Goal: Find specific page/section: Find specific page/section

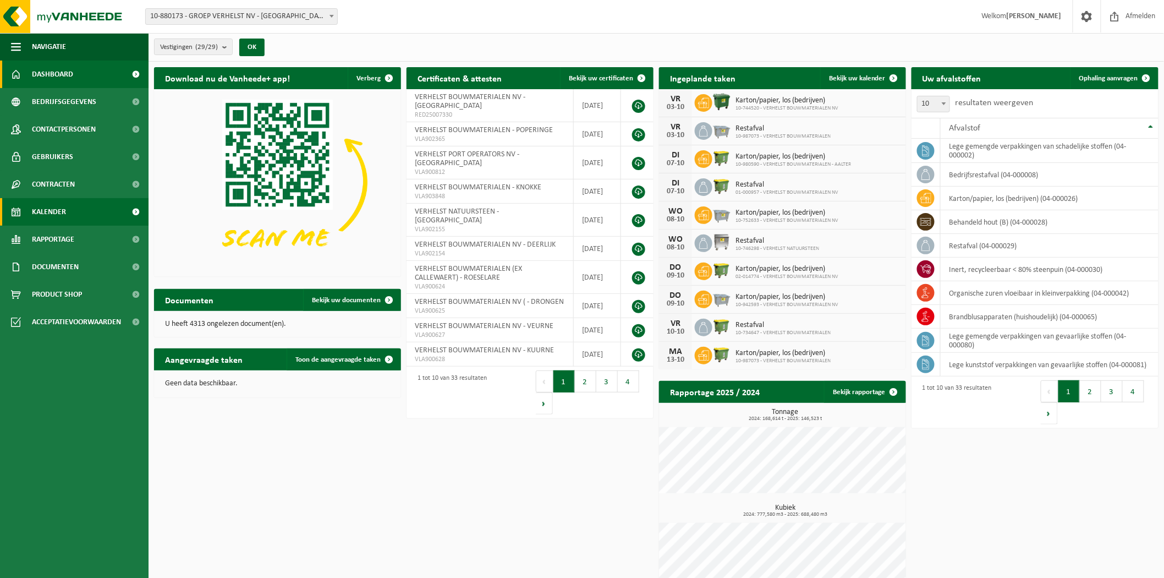
click at [46, 207] on span "Kalender" at bounding box center [49, 212] width 34 height 28
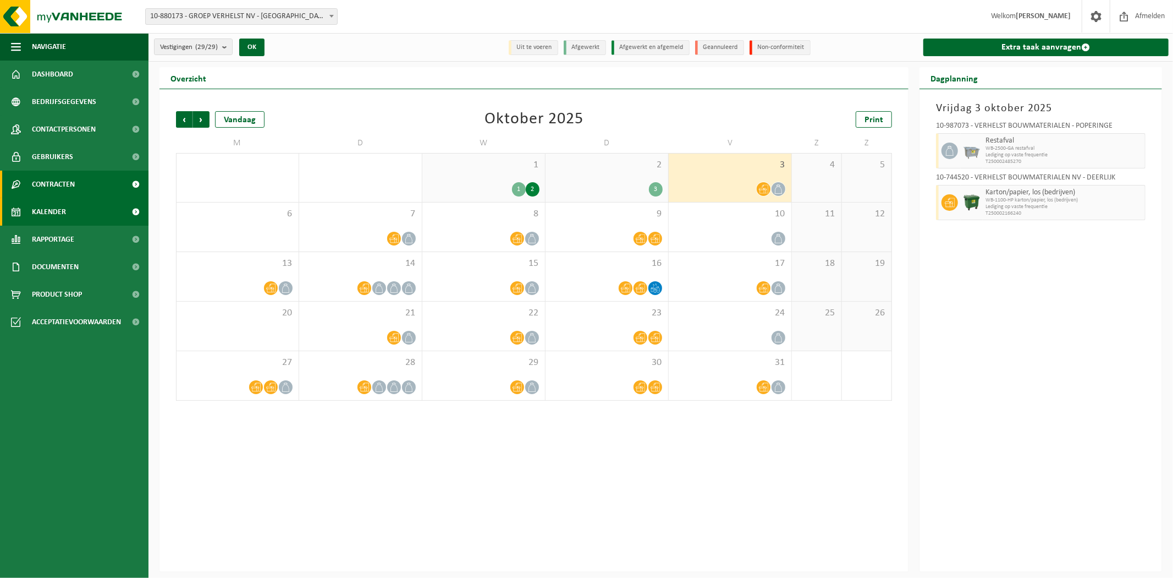
click at [65, 189] on span "Contracten" at bounding box center [53, 185] width 43 height 28
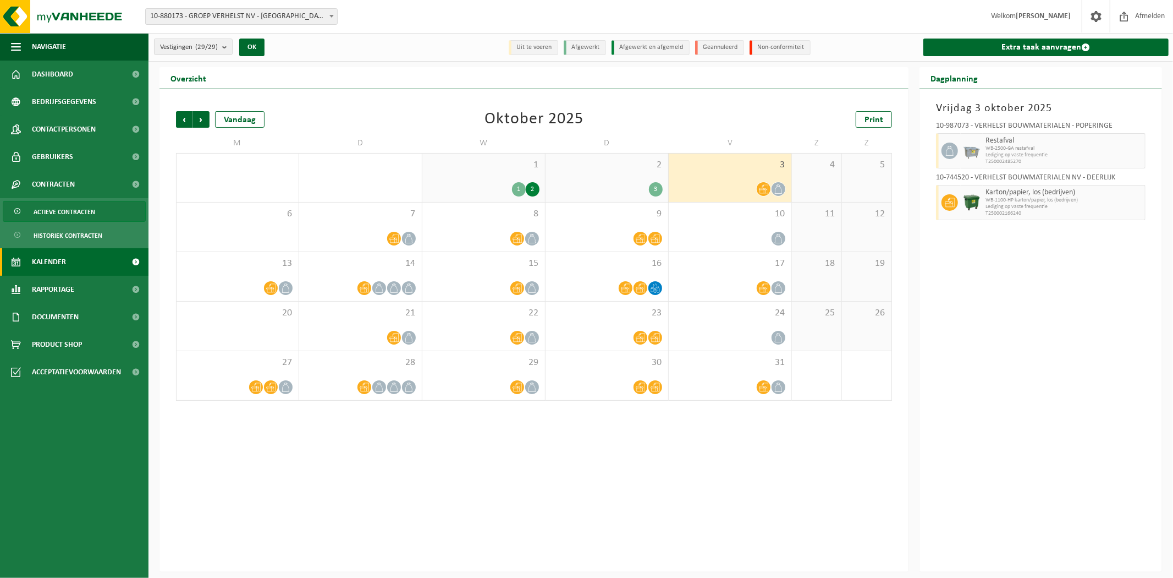
click at [80, 206] on span "Actieve contracten" at bounding box center [65, 211] width 62 height 21
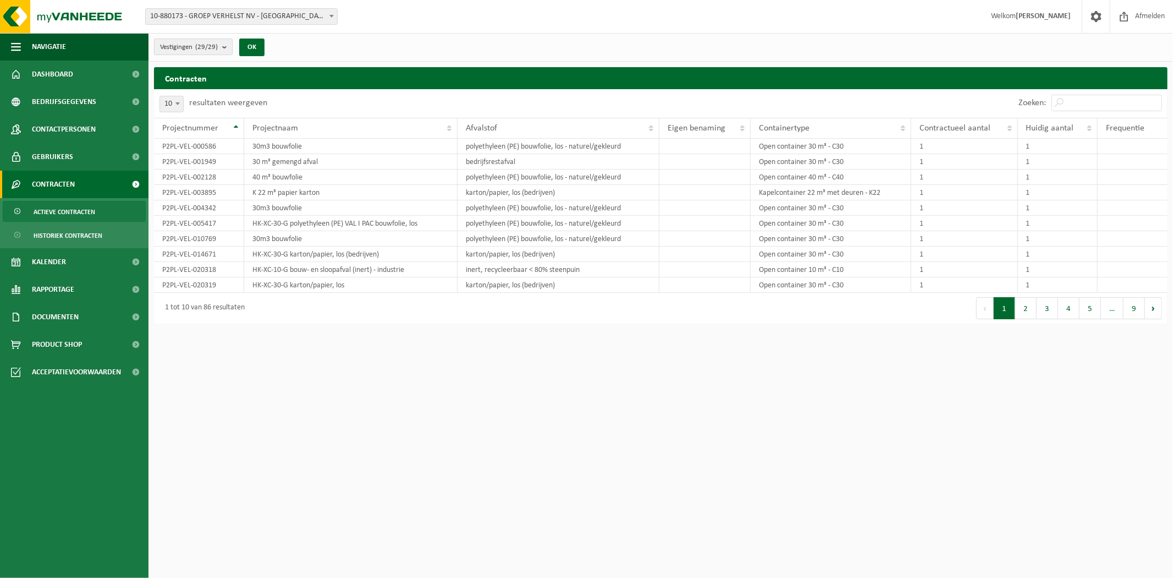
click at [204, 53] on span "Vestigingen (29/29)" at bounding box center [189, 47] width 58 height 17
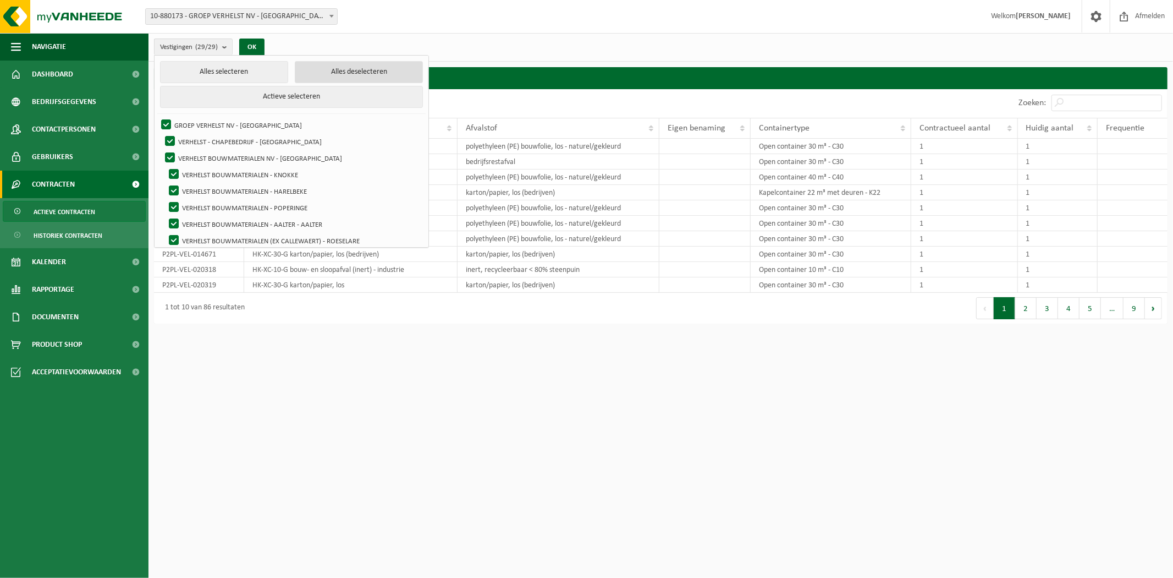
click at [311, 67] on button "Alles deselecteren" at bounding box center [359, 72] width 128 height 22
checkbox input "false"
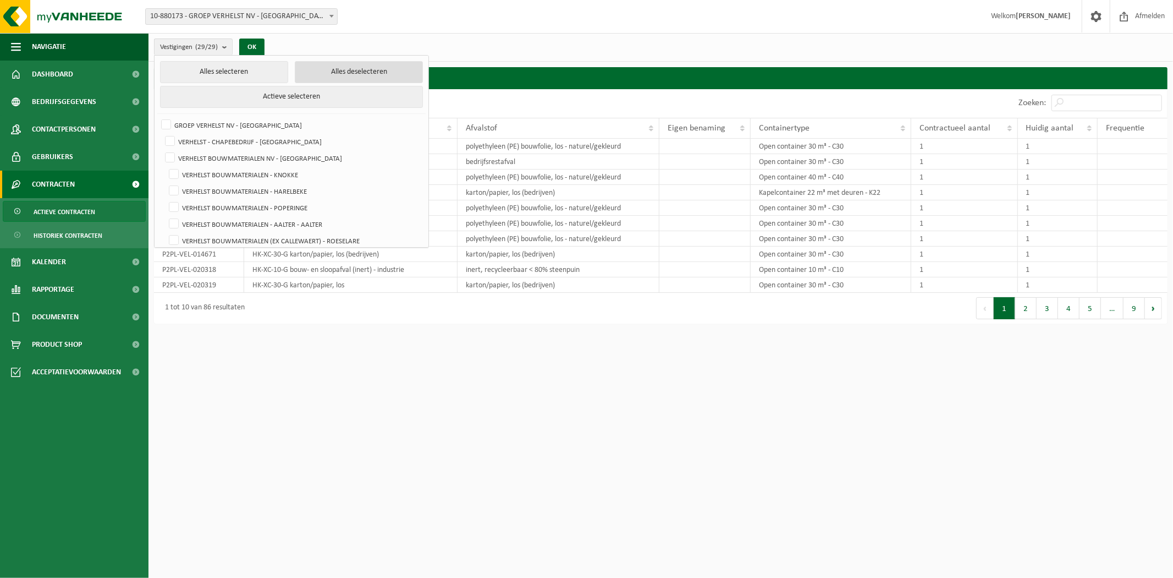
checkbox input "false"
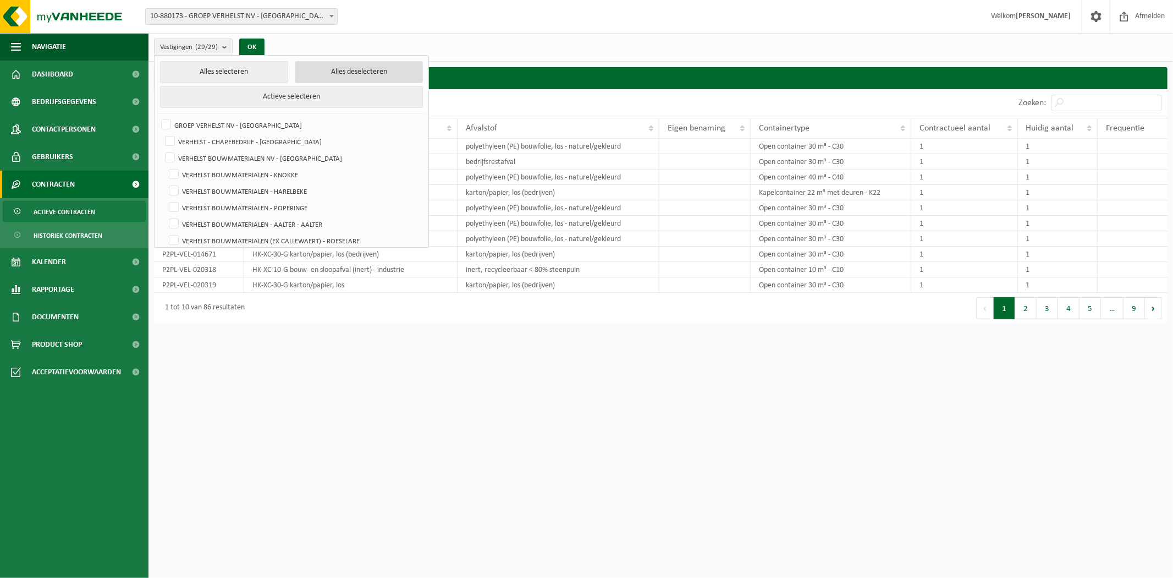
checkbox input "false"
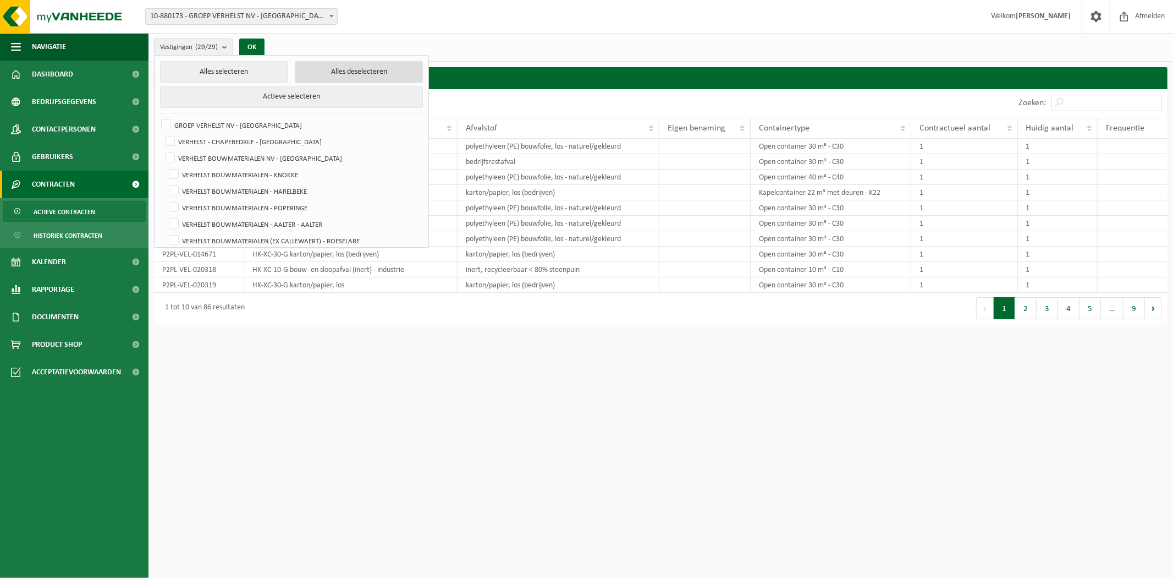
checkbox input "false"
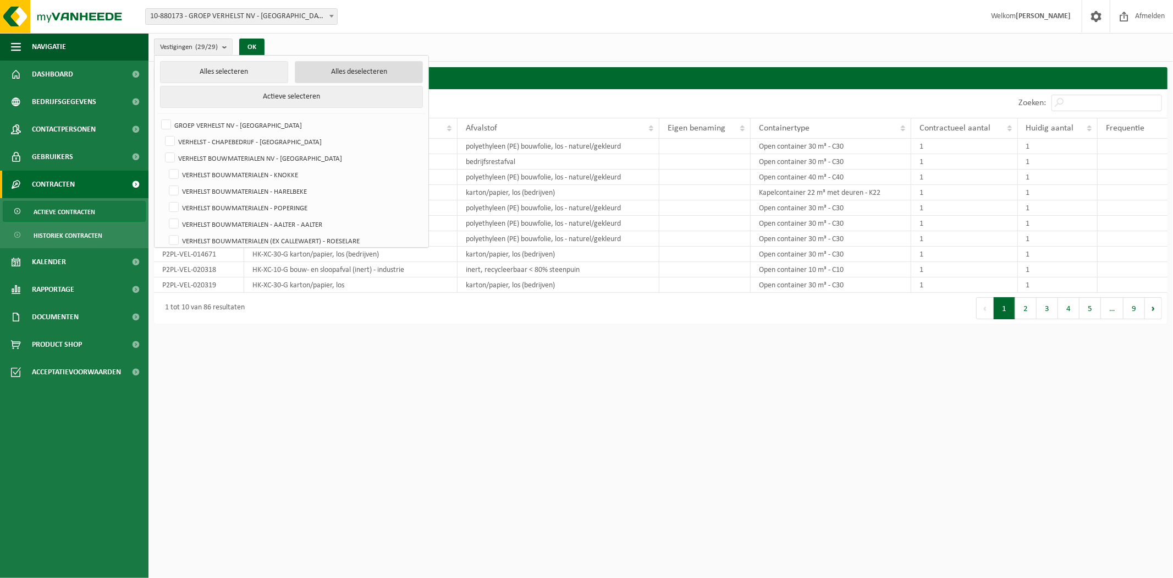
checkbox input "false"
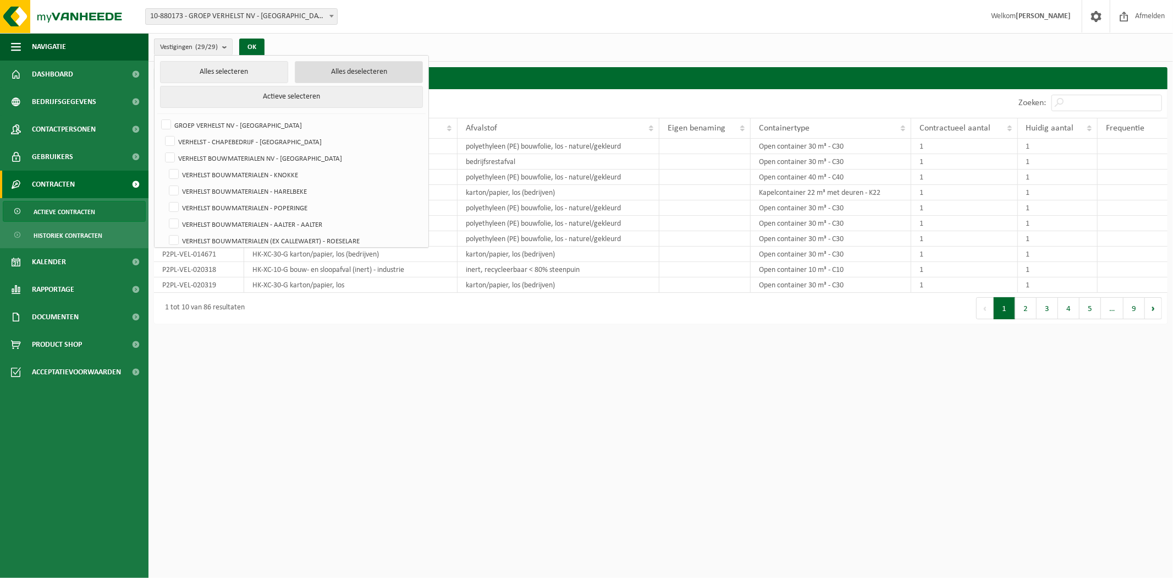
checkbox input "false"
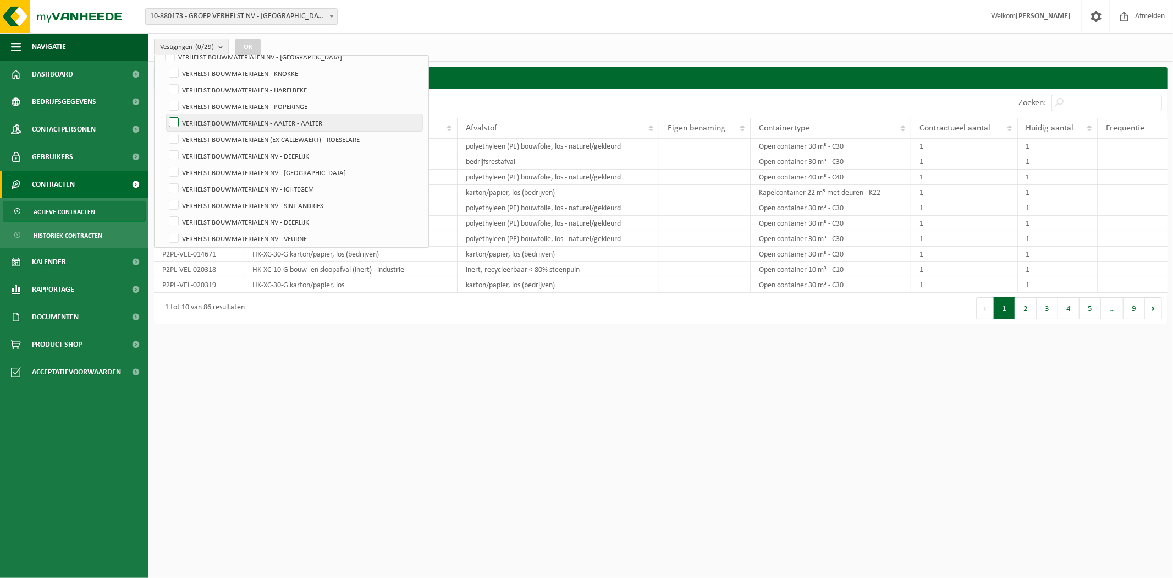
scroll to position [122, 0]
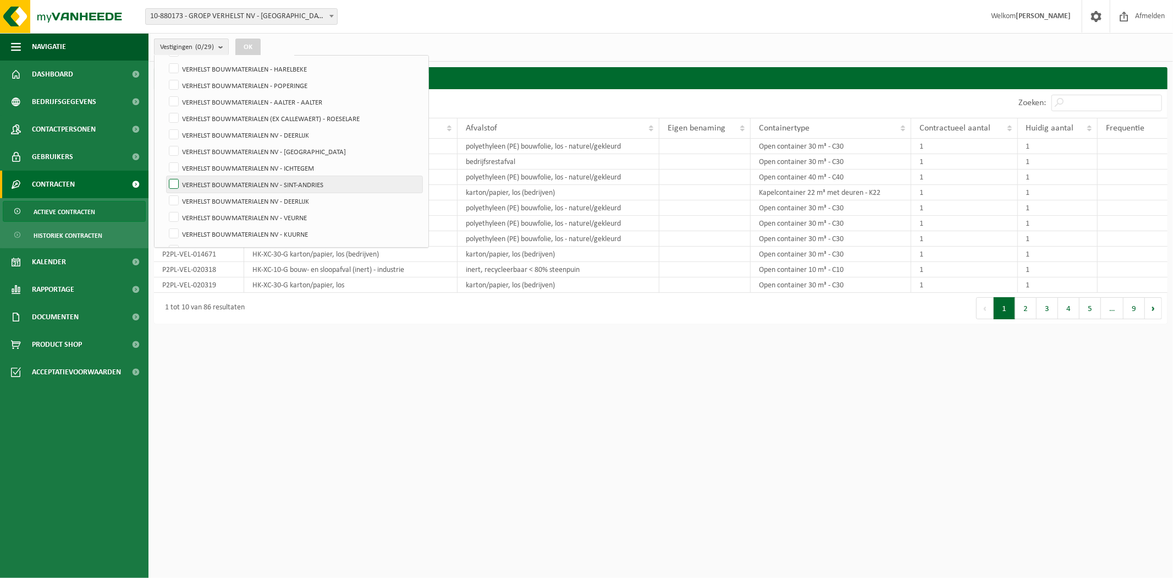
click at [306, 179] on label "VERHELST BOUWMATERIALEN NV - SINT-ANDRIES" at bounding box center [295, 184] width 256 height 17
click at [165, 176] on input "VERHELST BOUWMATERIALEN NV - SINT-ANDRIES" at bounding box center [164, 175] width 1 height 1
checkbox input "true"
click at [252, 51] on button "OK" at bounding box center [247, 48] width 25 height 18
